Goal: Task Accomplishment & Management: Manage account settings

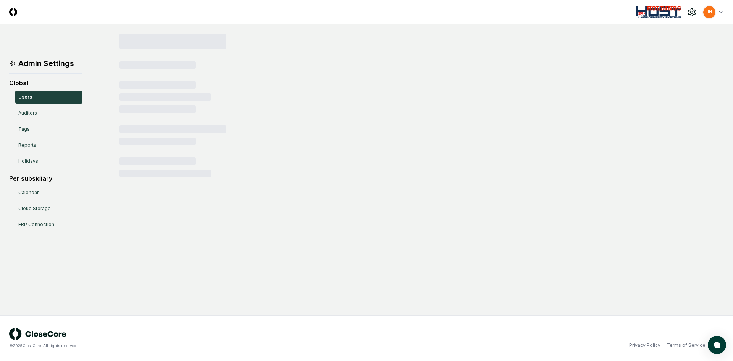
click at [719, 13] on html "CloseCore Toggle navigation menu JH Toggle user menu Admin Settings Global User…" at bounding box center [366, 180] width 733 height 361
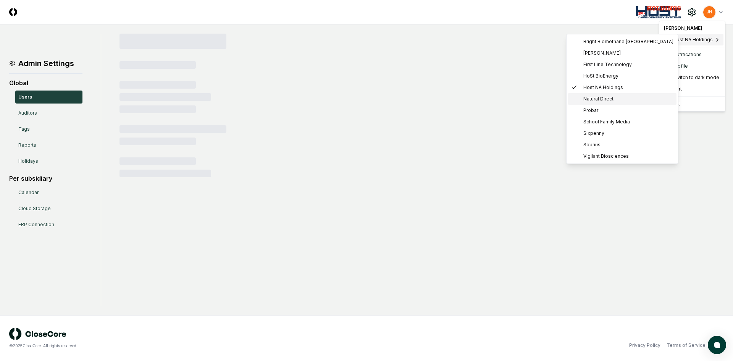
click at [597, 97] on span "Natural Direct" at bounding box center [598, 98] width 30 height 7
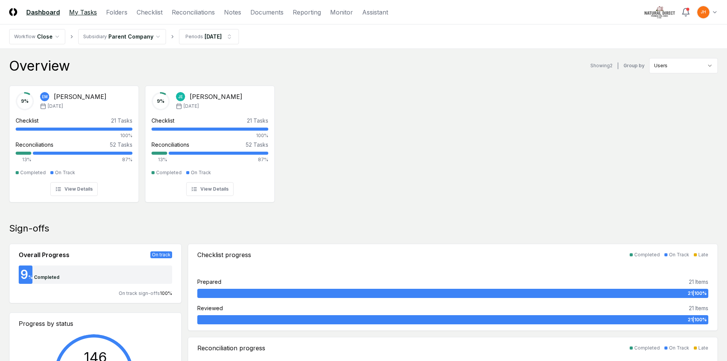
click at [82, 10] on link "My Tasks" at bounding box center [83, 12] width 28 height 9
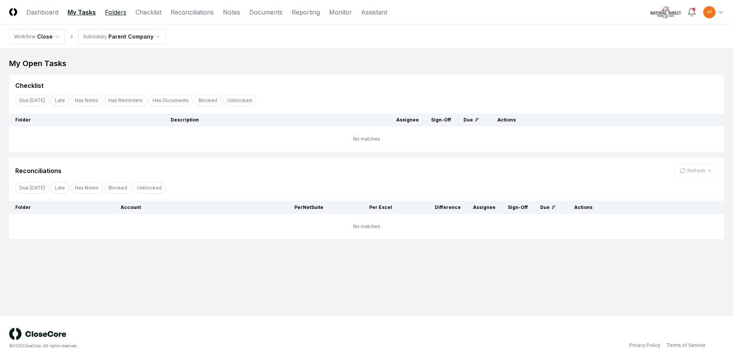
click at [111, 14] on link "Folders" at bounding box center [115, 12] width 21 height 9
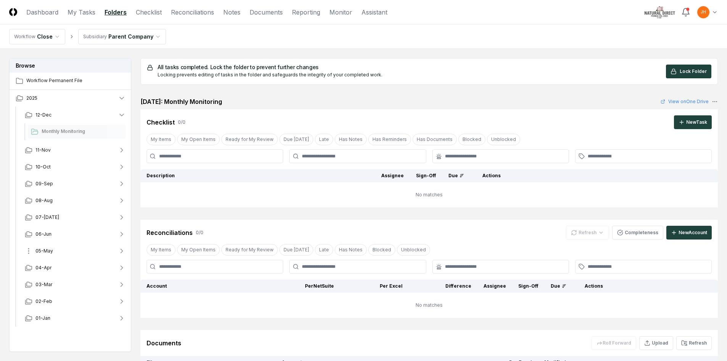
click at [43, 249] on span "05-May" at bounding box center [44, 250] width 18 height 7
click at [47, 251] on span "05-May" at bounding box center [44, 250] width 18 height 7
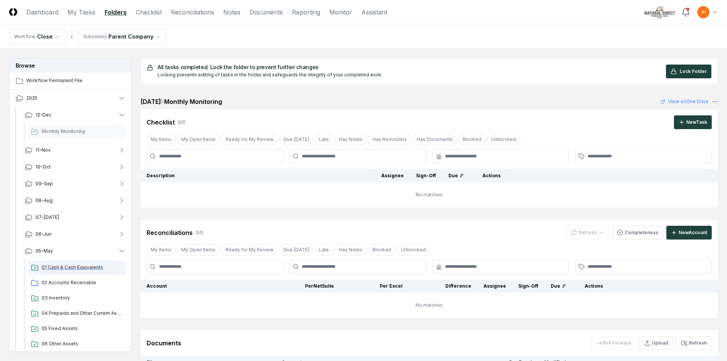
click at [84, 267] on span "01 Cash & Cash Equivalents" at bounding box center [82, 267] width 81 height 7
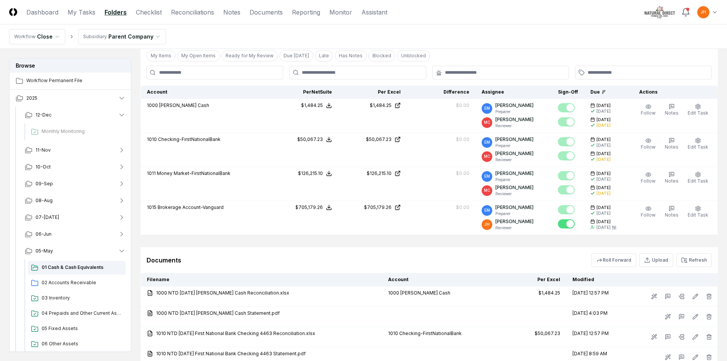
scroll to position [229, 0]
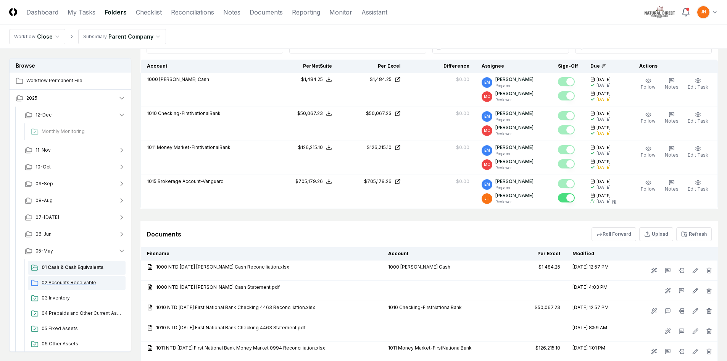
click at [84, 281] on span "02 Accounts Receivable" at bounding box center [82, 282] width 81 height 7
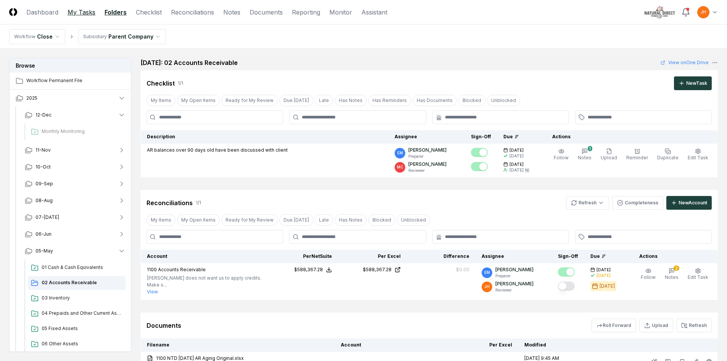
click at [74, 11] on link "My Tasks" at bounding box center [82, 12] width 28 height 9
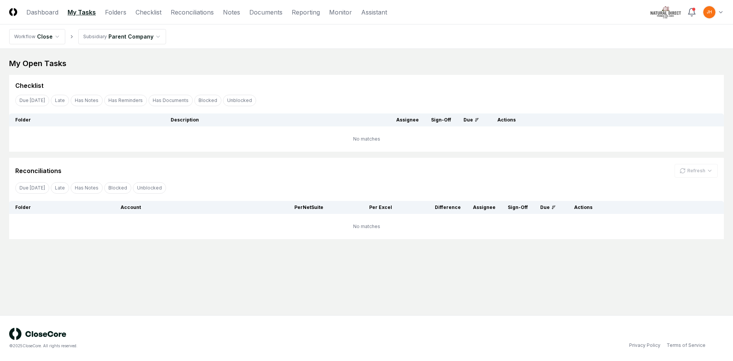
click at [111, 32] on html "CloseCore Dashboard My Tasks Folders Checklist Reconciliations Notes Documents …" at bounding box center [366, 180] width 733 height 361
click at [116, 11] on link "Folders" at bounding box center [115, 12] width 21 height 9
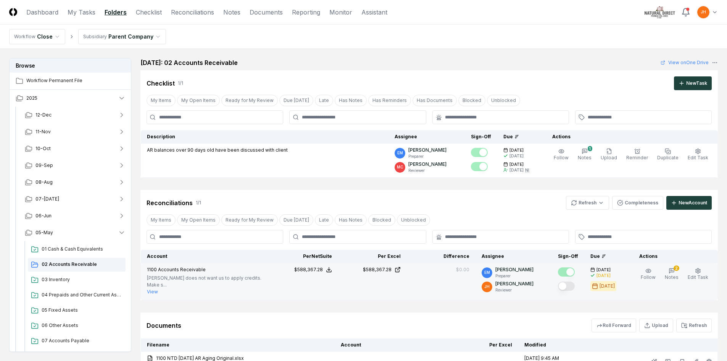
click at [575, 285] on button "Mark complete" at bounding box center [566, 285] width 17 height 9
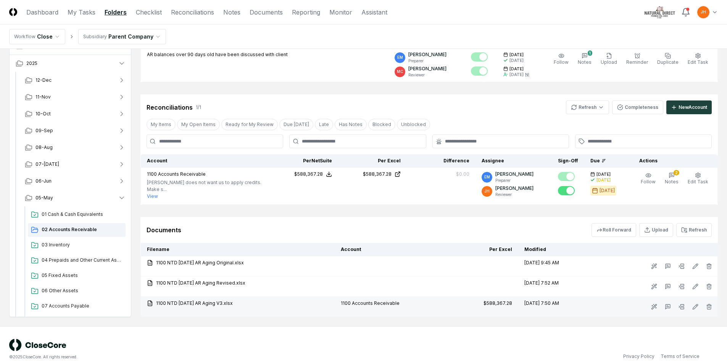
scroll to position [103, 0]
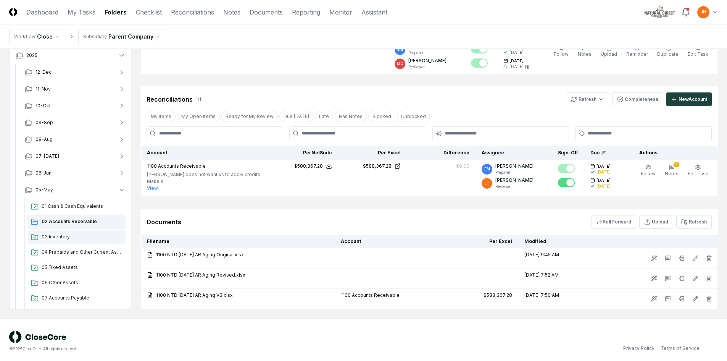
click at [53, 238] on div "03 Inventory" at bounding box center [77, 237] width 98 height 14
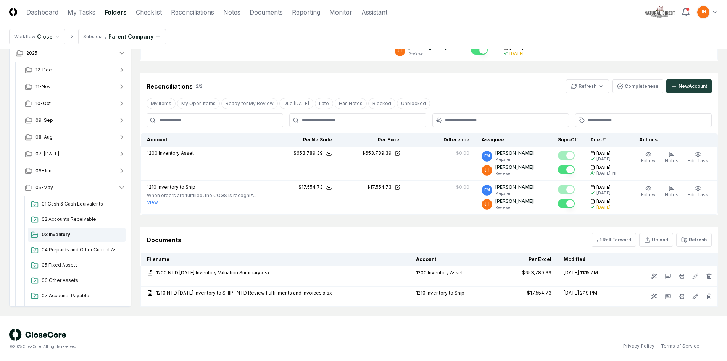
scroll to position [156, 0]
click at [77, 248] on span "04 Prepaids and Other Current Assets" at bounding box center [82, 248] width 81 height 7
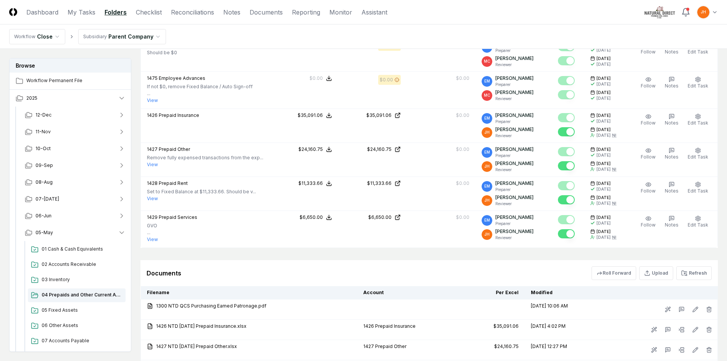
scroll to position [420, 0]
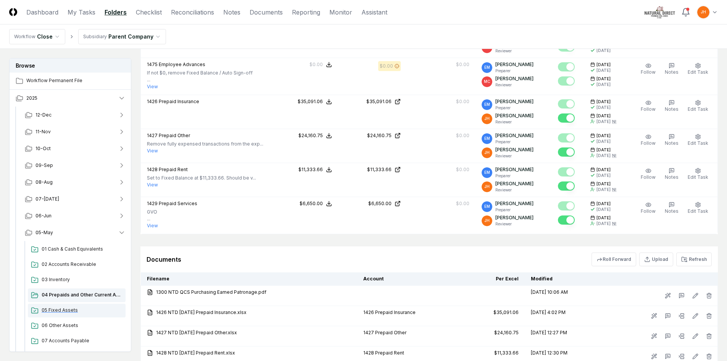
click at [68, 311] on span "05 Fixed Assets" at bounding box center [82, 309] width 81 height 7
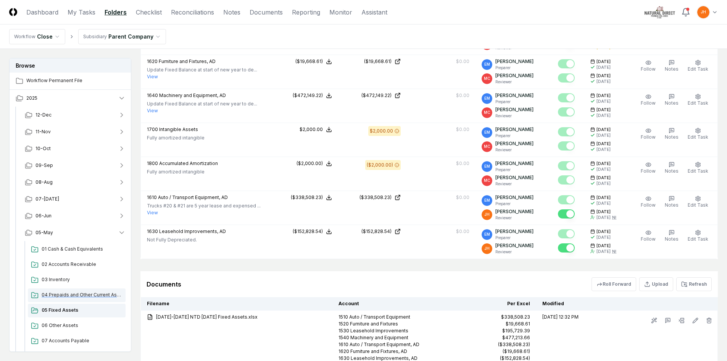
scroll to position [458, 0]
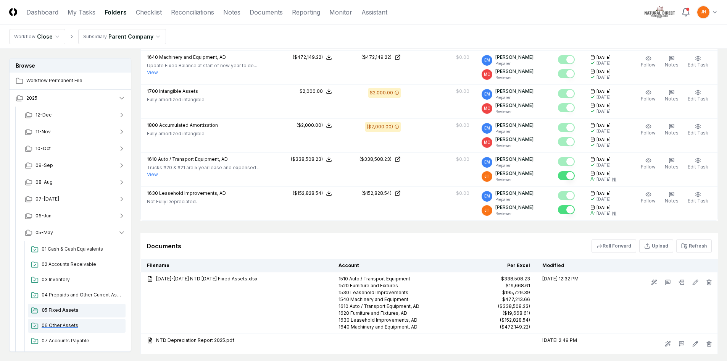
click at [66, 323] on span "06 Other Assets" at bounding box center [82, 325] width 81 height 7
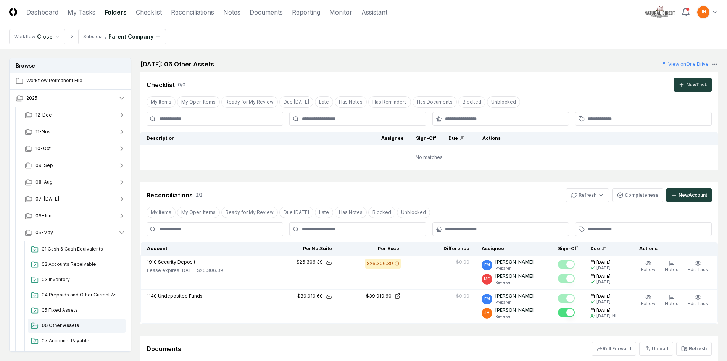
scroll to position [127, 0]
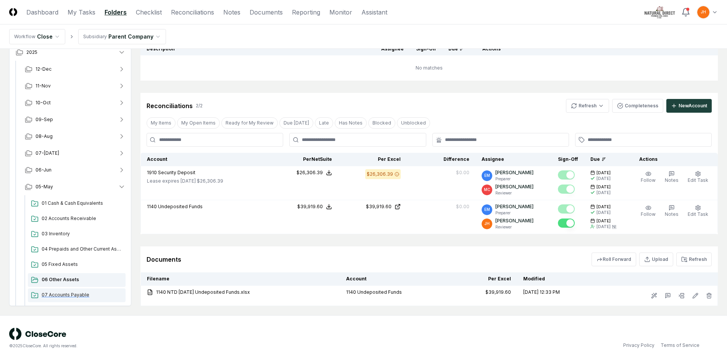
click at [70, 292] on span "07 Accounts Payable" at bounding box center [82, 294] width 81 height 7
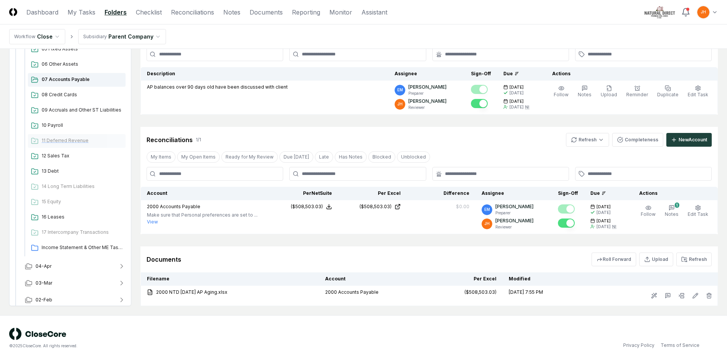
scroll to position [229, 0]
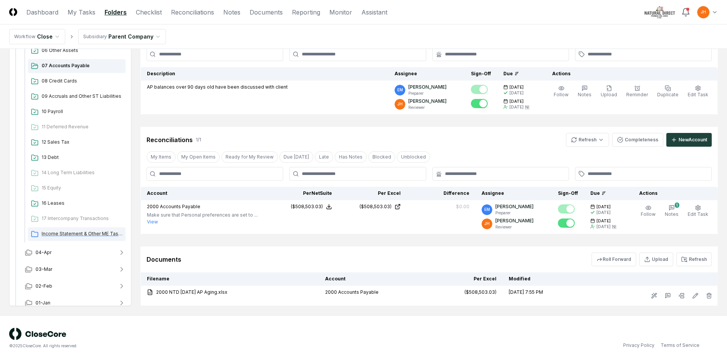
click at [92, 237] on div "Income Statement & Other ME Tasks" at bounding box center [77, 234] width 98 height 14
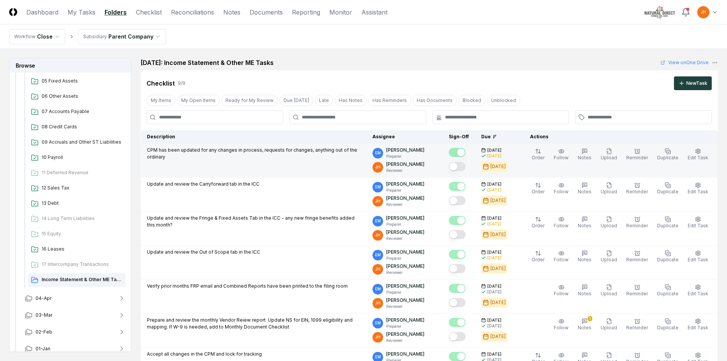
click at [466, 167] on button "Mark complete" at bounding box center [457, 166] width 17 height 9
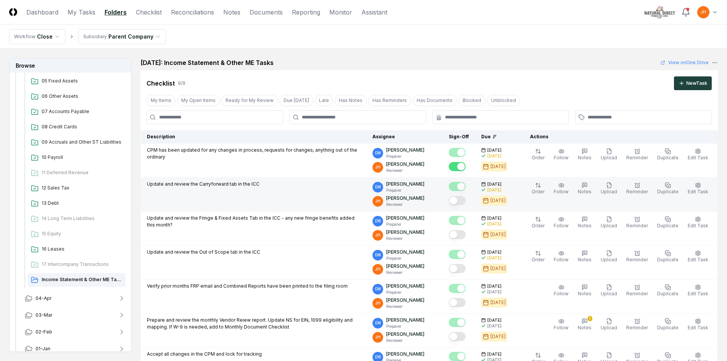
click at [466, 200] on button "Mark complete" at bounding box center [457, 200] width 17 height 9
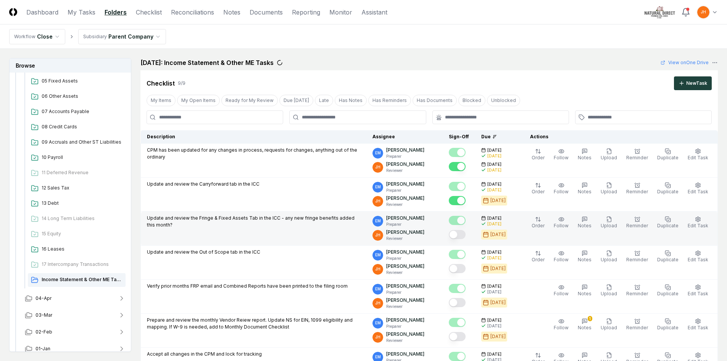
click at [466, 236] on button "Mark complete" at bounding box center [457, 234] width 17 height 9
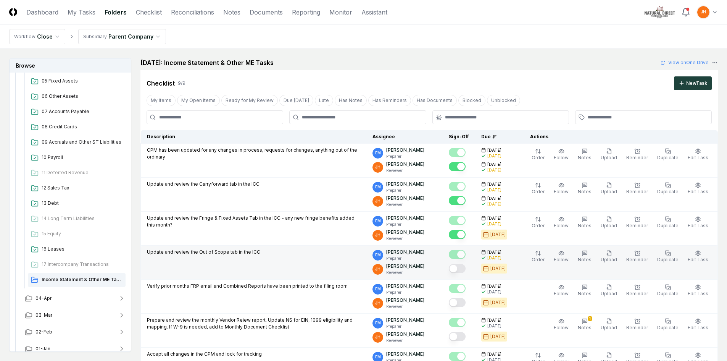
click at [466, 271] on button "Mark complete" at bounding box center [457, 268] width 17 height 9
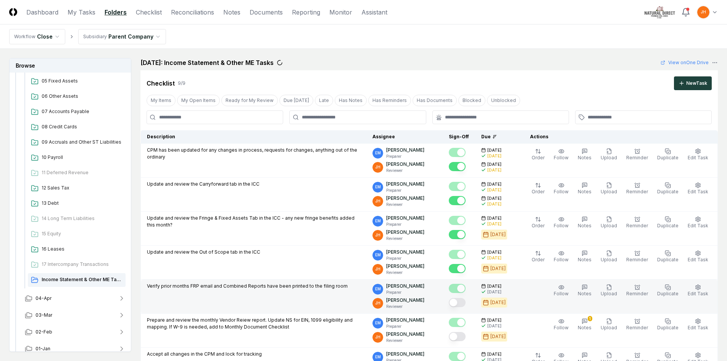
click at [466, 306] on button "Mark complete" at bounding box center [457, 302] width 17 height 9
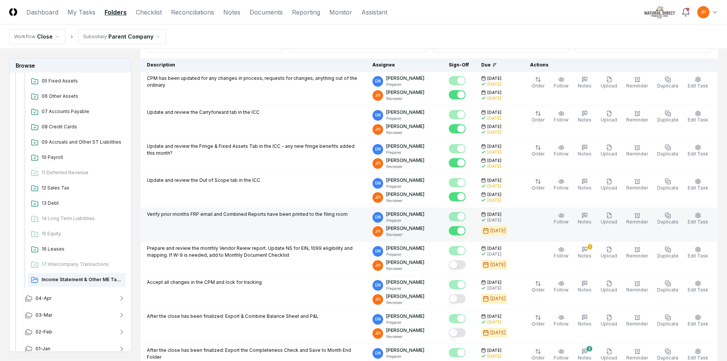
scroll to position [153, 0]
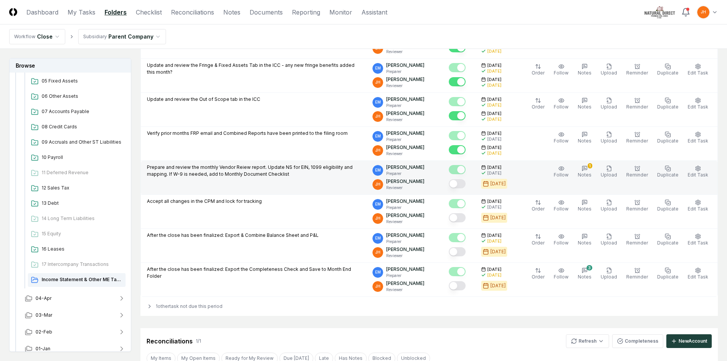
click at [464, 181] on button "Mark complete" at bounding box center [457, 183] width 17 height 9
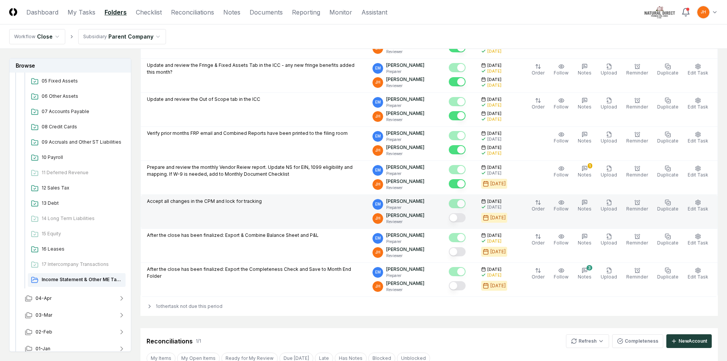
click at [465, 217] on button "Mark complete" at bounding box center [457, 217] width 17 height 9
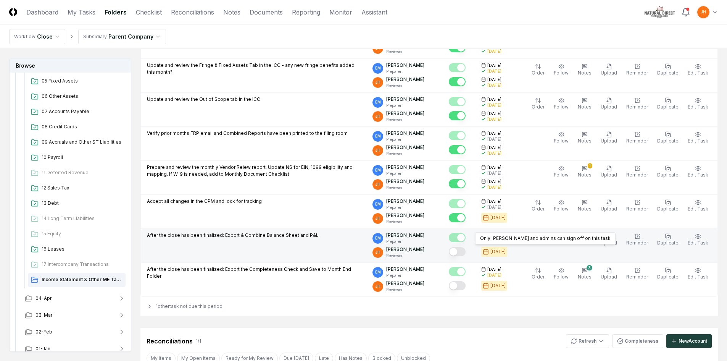
click at [465, 252] on button "Mark complete" at bounding box center [457, 251] width 17 height 9
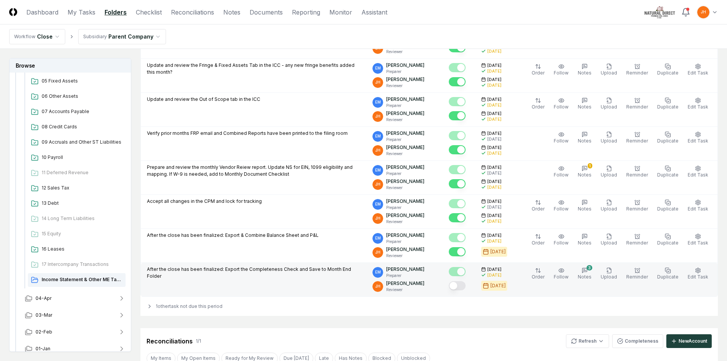
click at [466, 287] on button "Mark complete" at bounding box center [457, 285] width 17 height 9
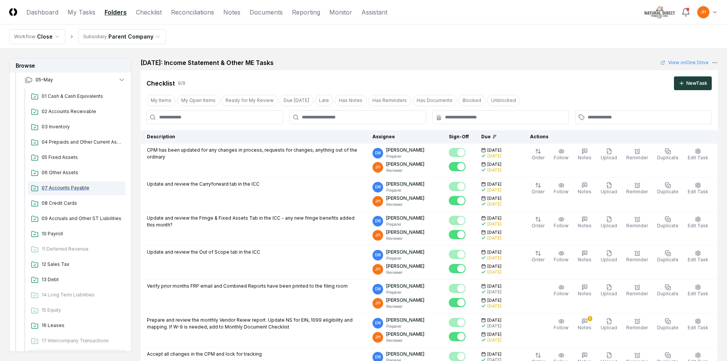
scroll to position [114, 0]
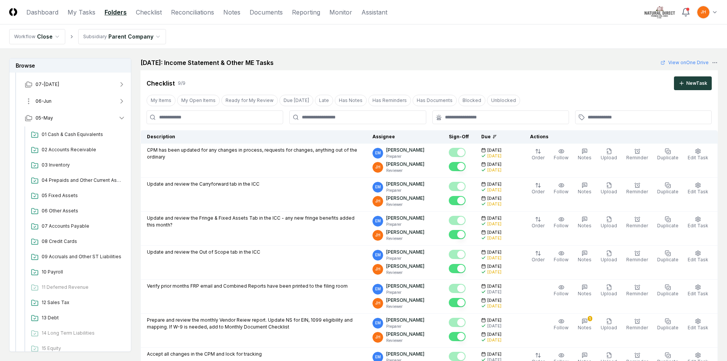
click at [55, 98] on button "06-Jun" at bounding box center [75, 101] width 113 height 17
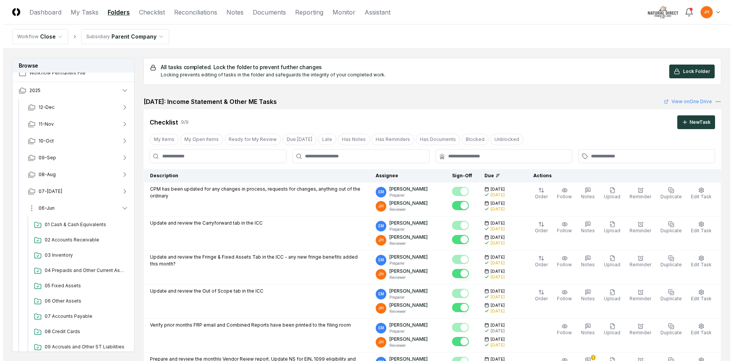
scroll to position [0, 0]
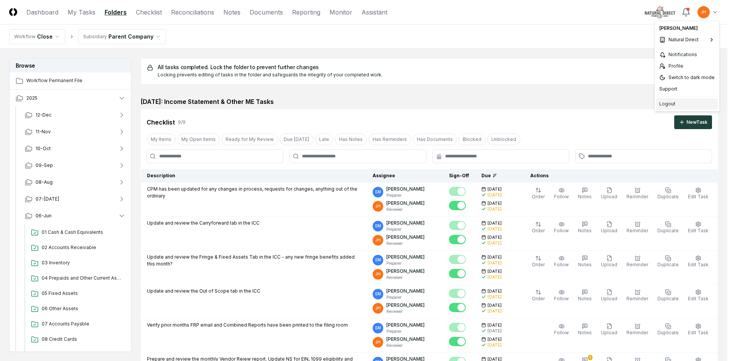
click at [669, 103] on div "Logout" at bounding box center [686, 103] width 61 height 11
